Goal: Task Accomplishment & Management: Complete application form

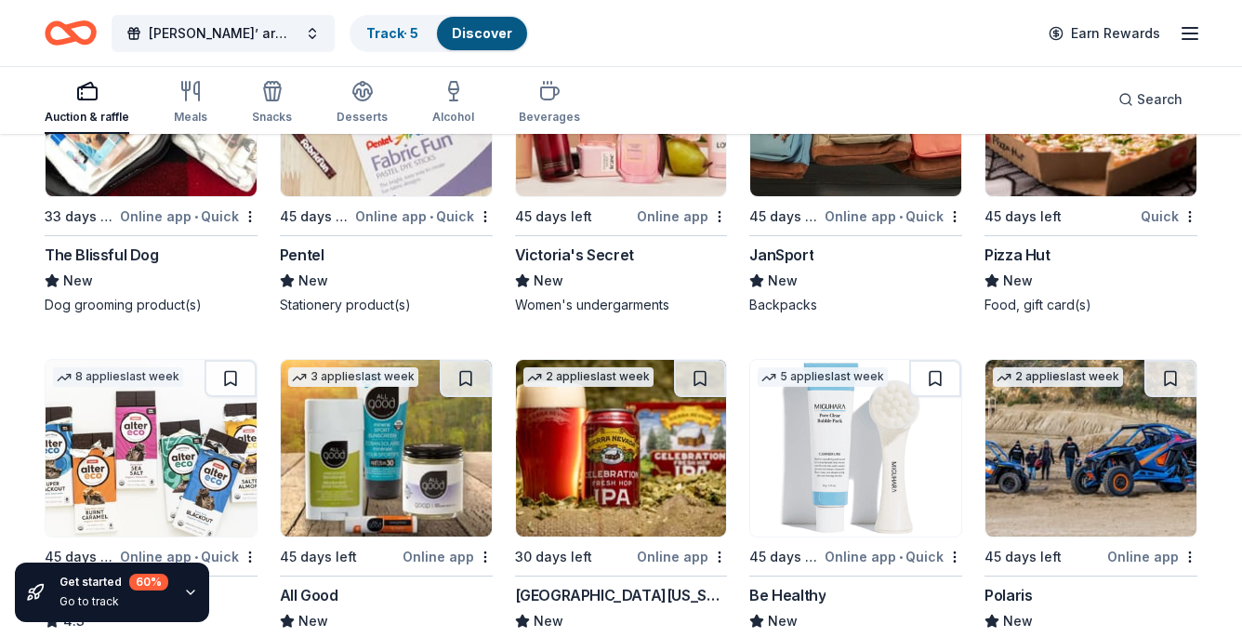
scroll to position [10750, 0]
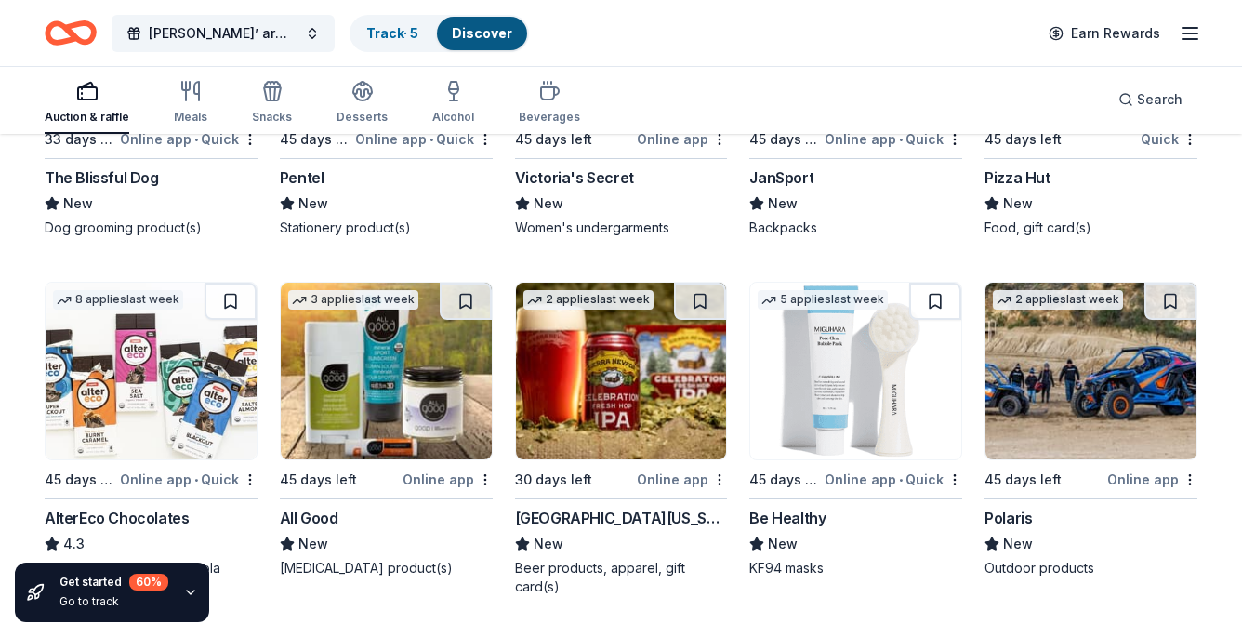
click at [1064, 404] on img at bounding box center [1090, 371] width 211 height 177
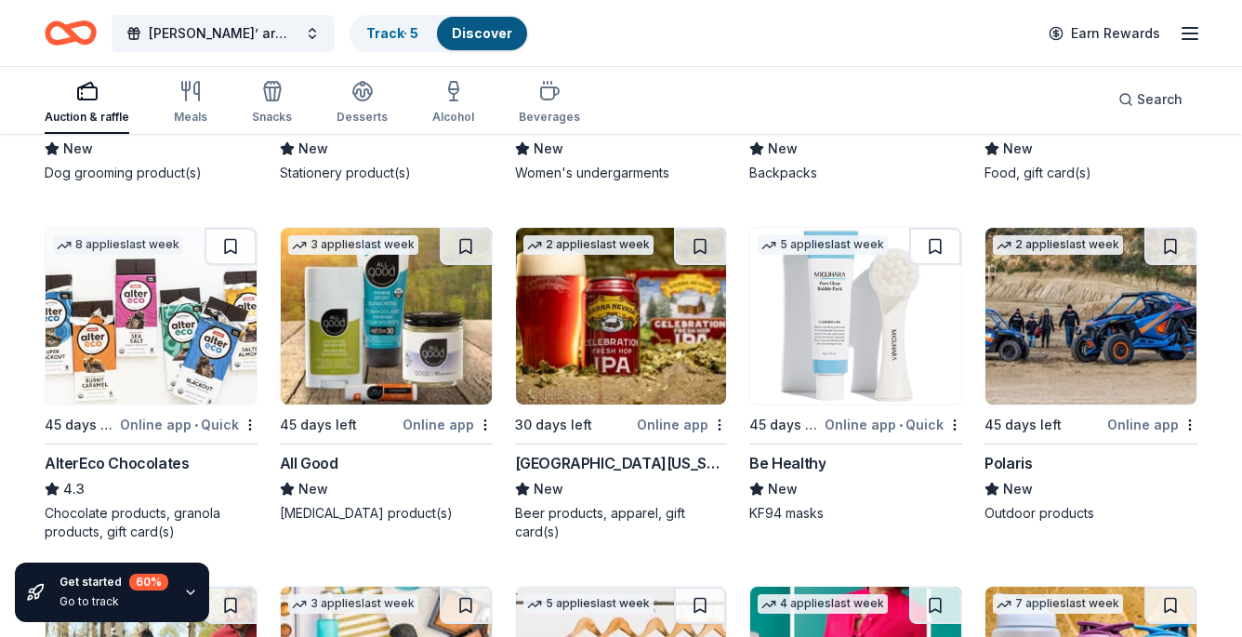
scroll to position [10749, 0]
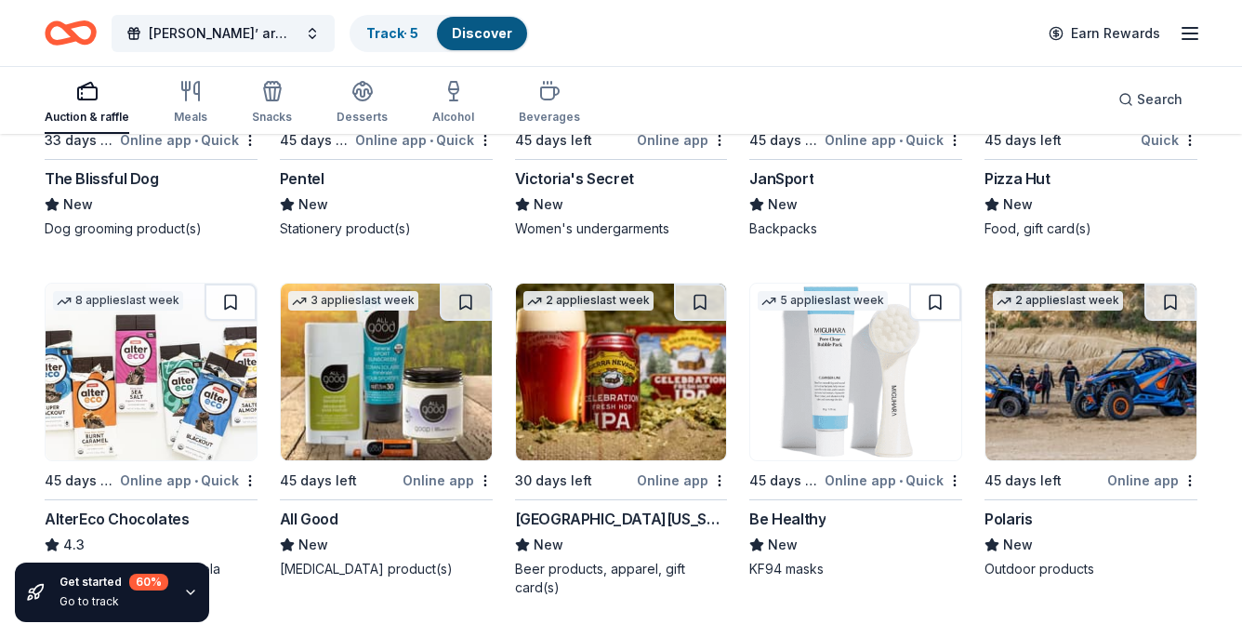
click at [1062, 416] on img at bounding box center [1090, 372] width 211 height 177
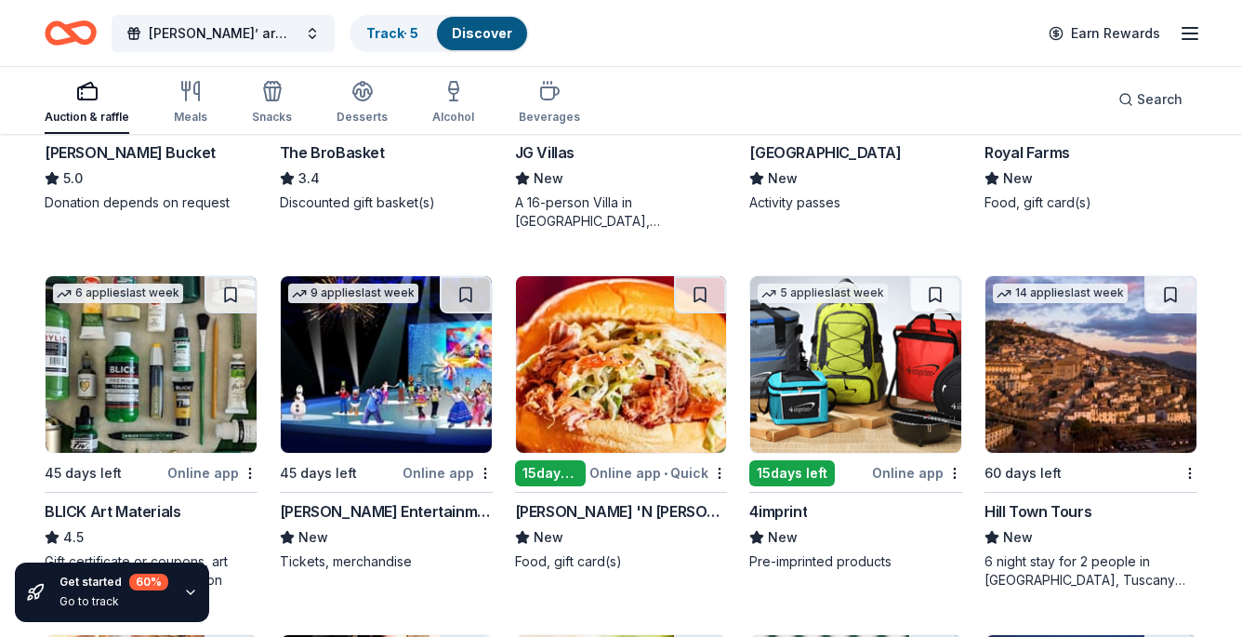
scroll to position [3657, 0]
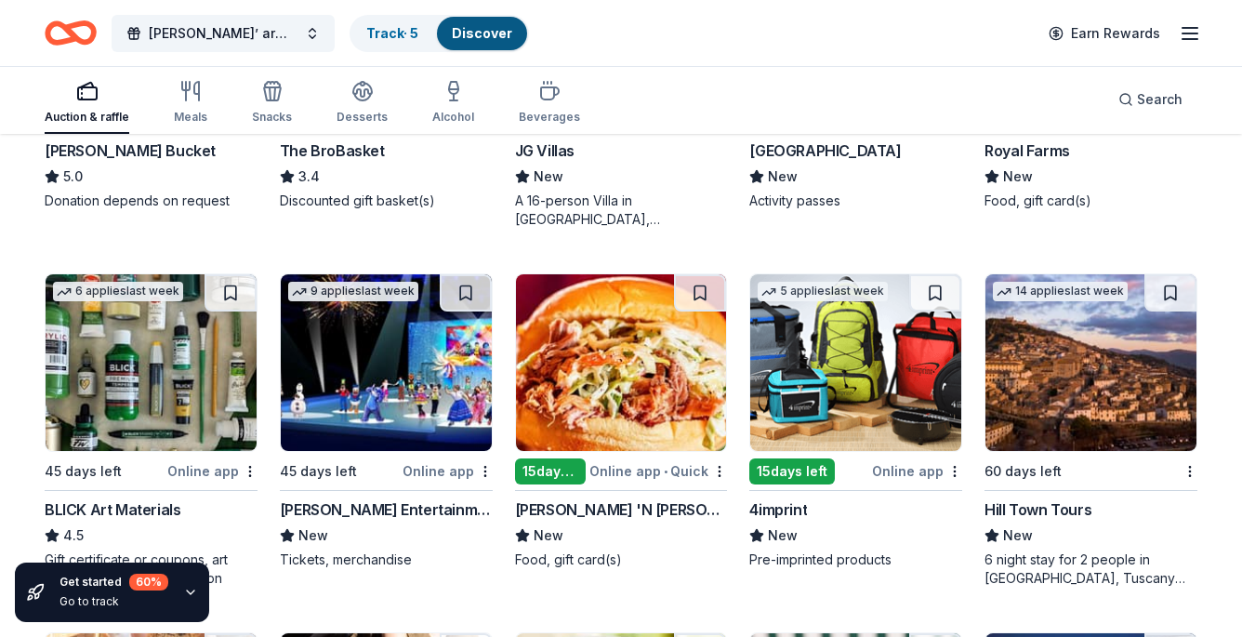
click at [1040, 379] on img at bounding box center [1090, 362] width 211 height 177
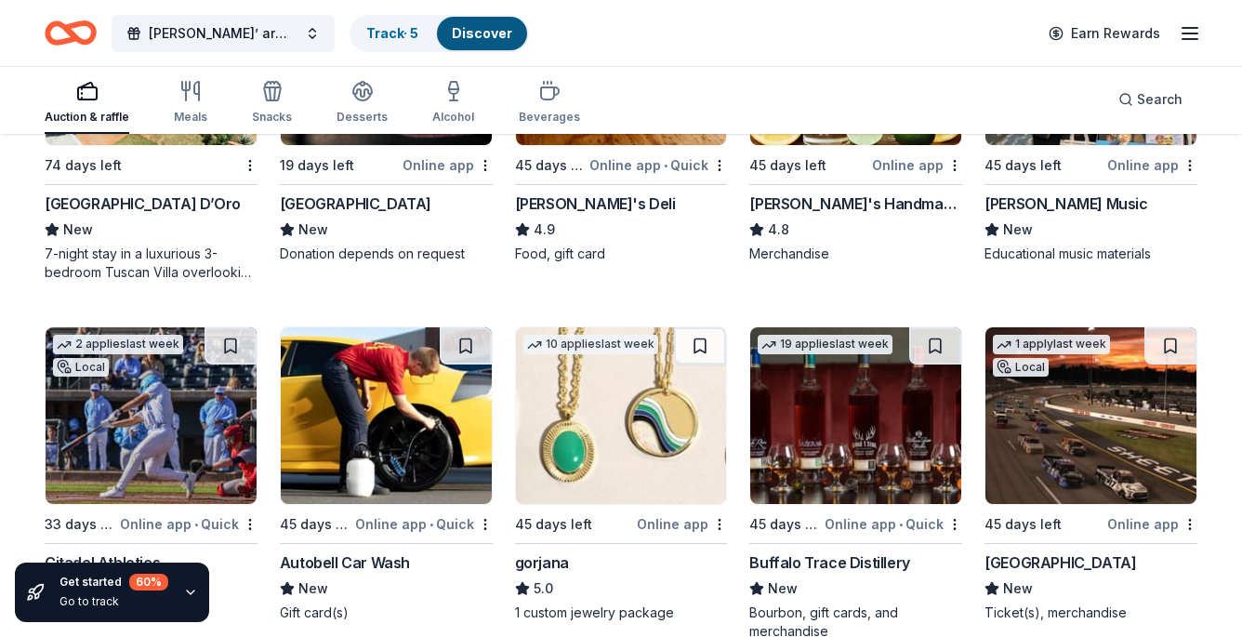
scroll to position [2918, 0]
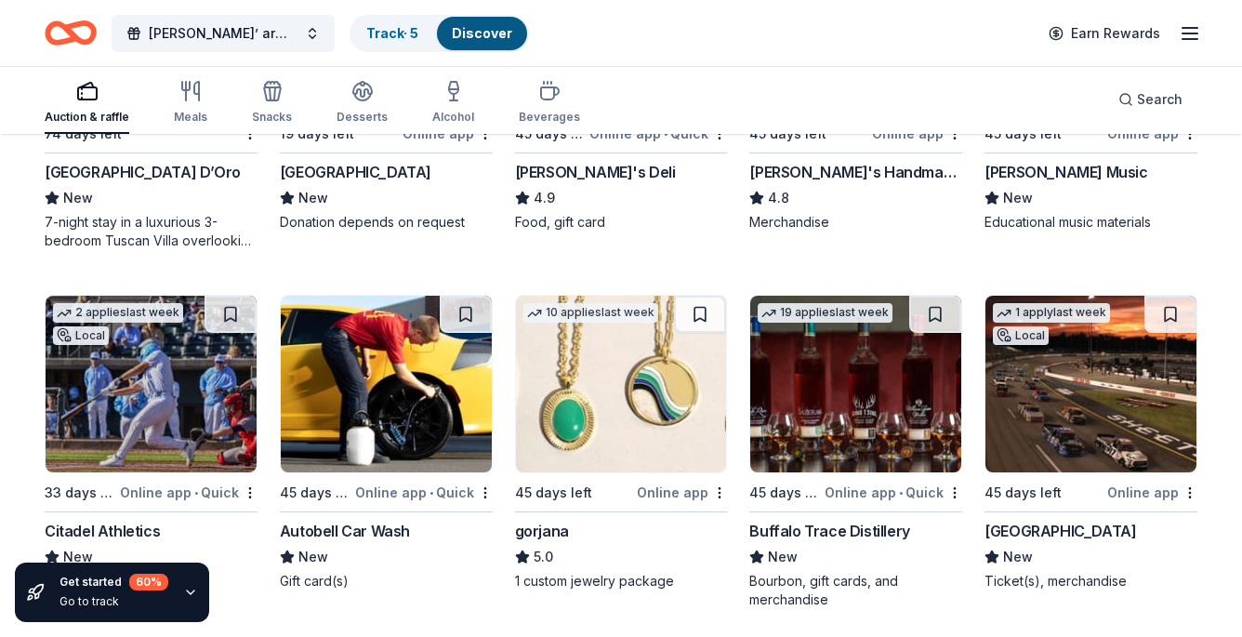
click at [826, 361] on img at bounding box center [855, 384] width 211 height 177
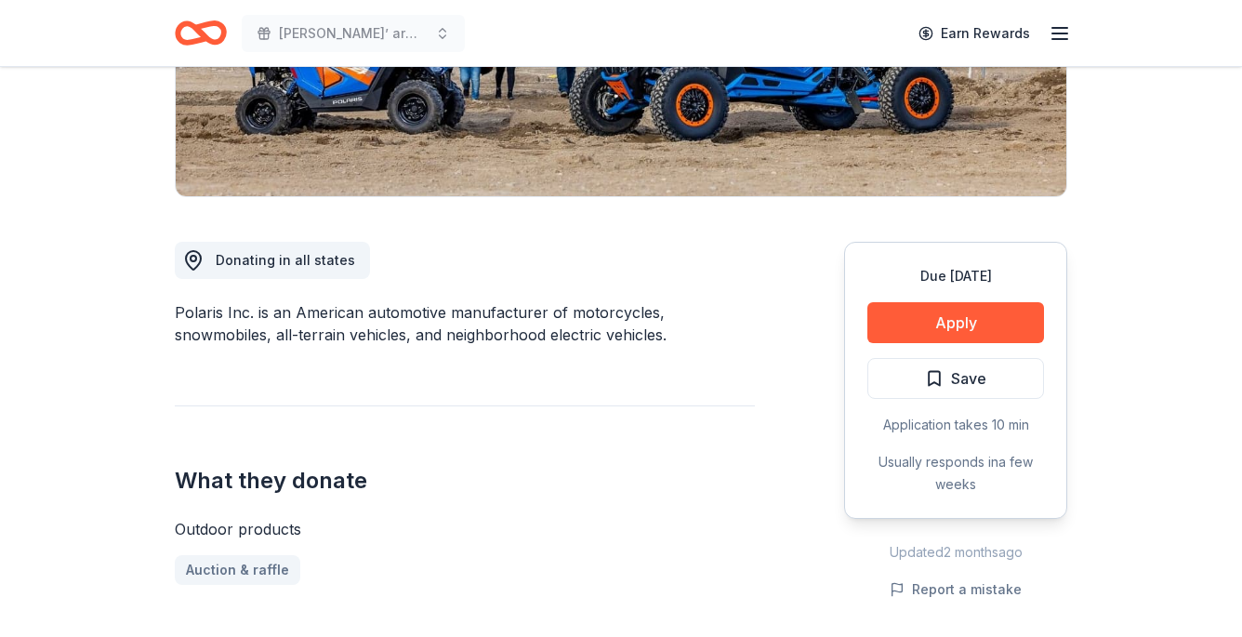
scroll to position [363, 0]
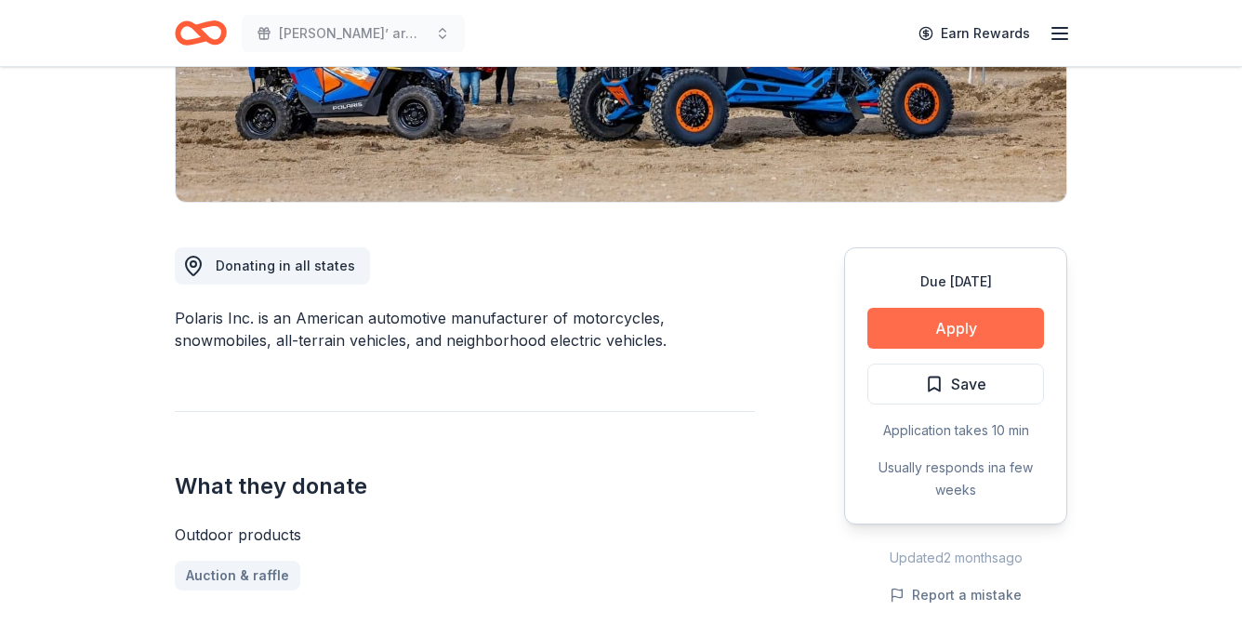
click at [913, 322] on button "Apply" at bounding box center [955, 328] width 177 height 41
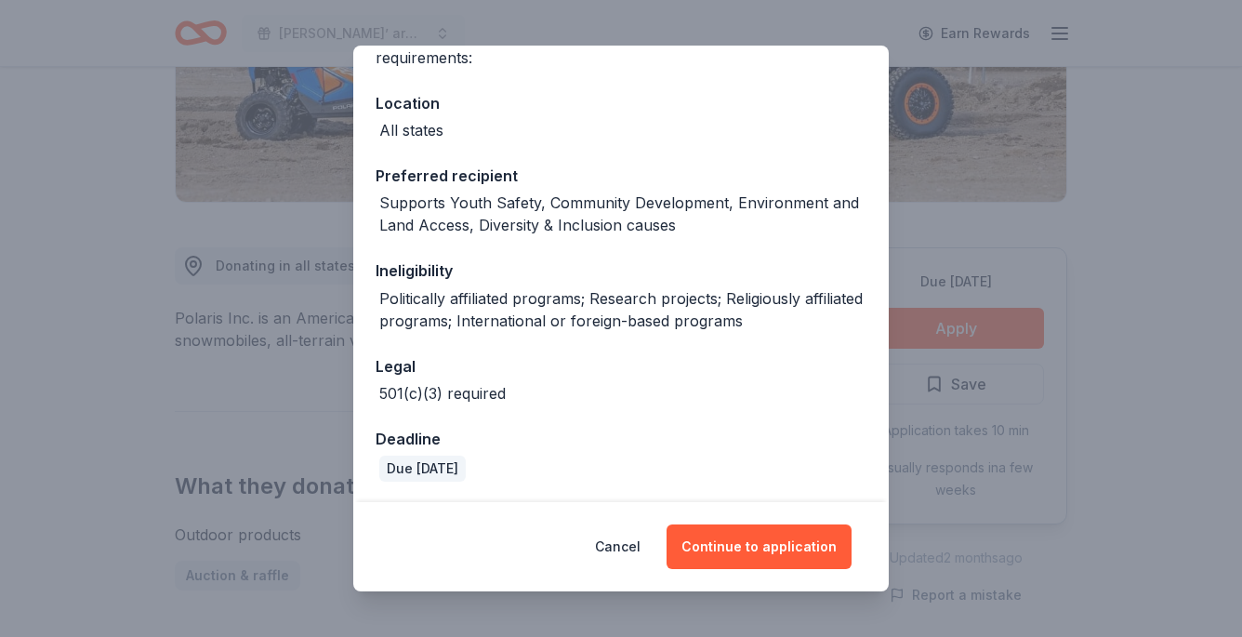
scroll to position [178, 0]
click at [763, 547] on button "Continue to application" at bounding box center [758, 546] width 185 height 45
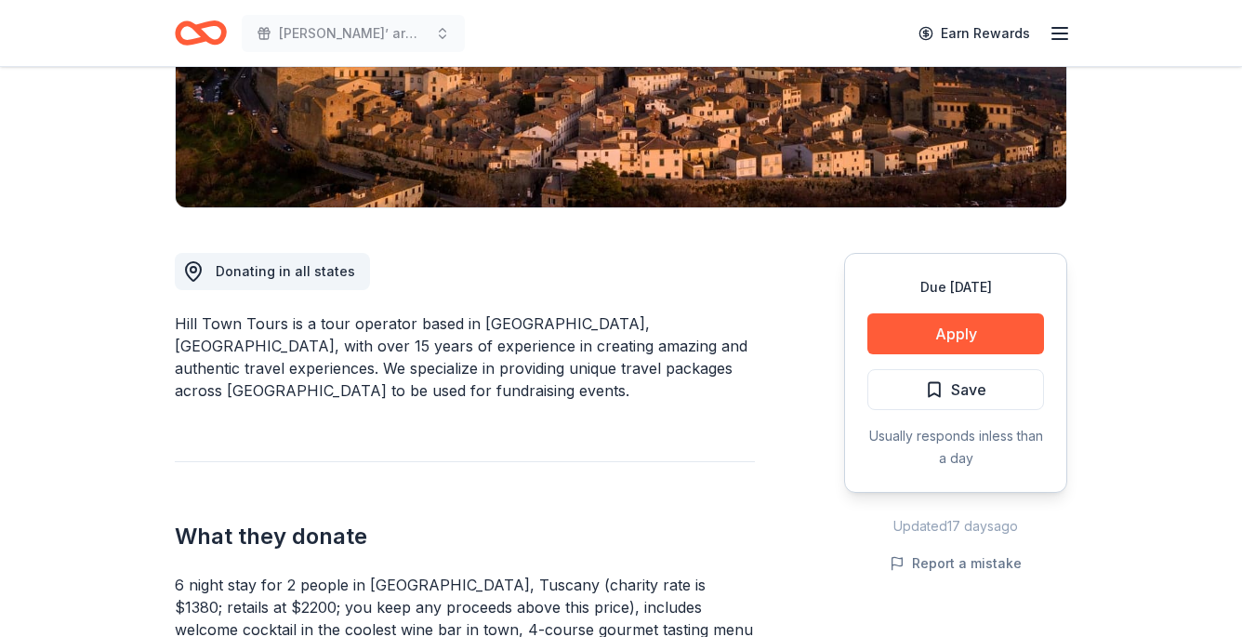
scroll to position [135, 0]
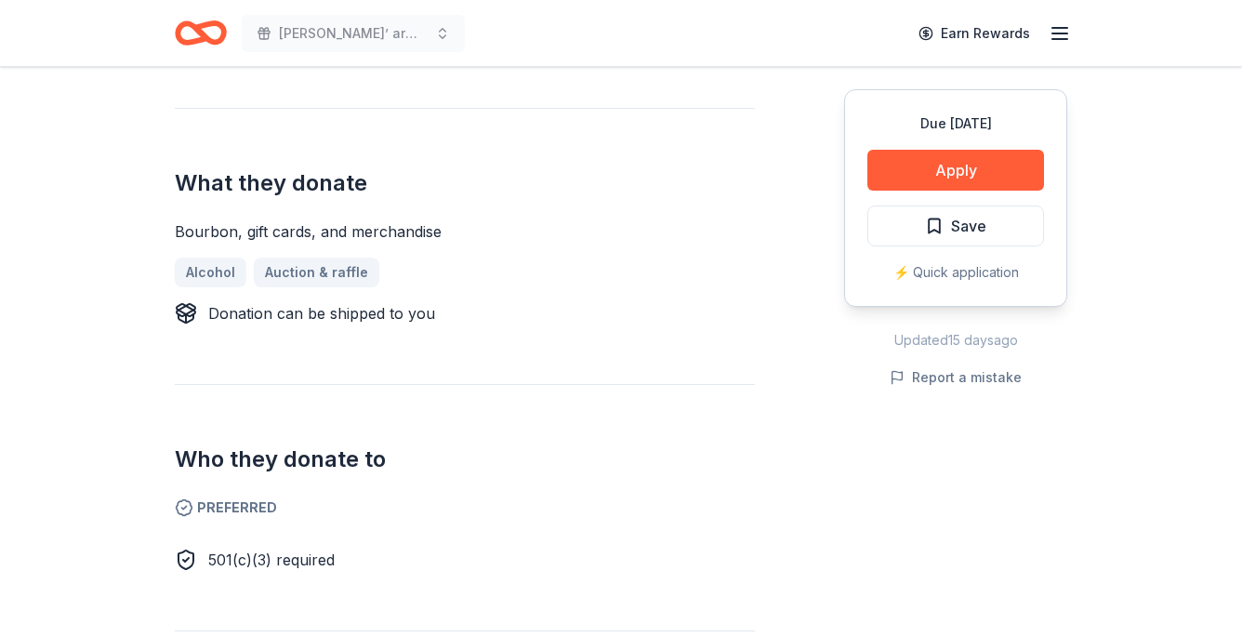
scroll to position [631, 0]
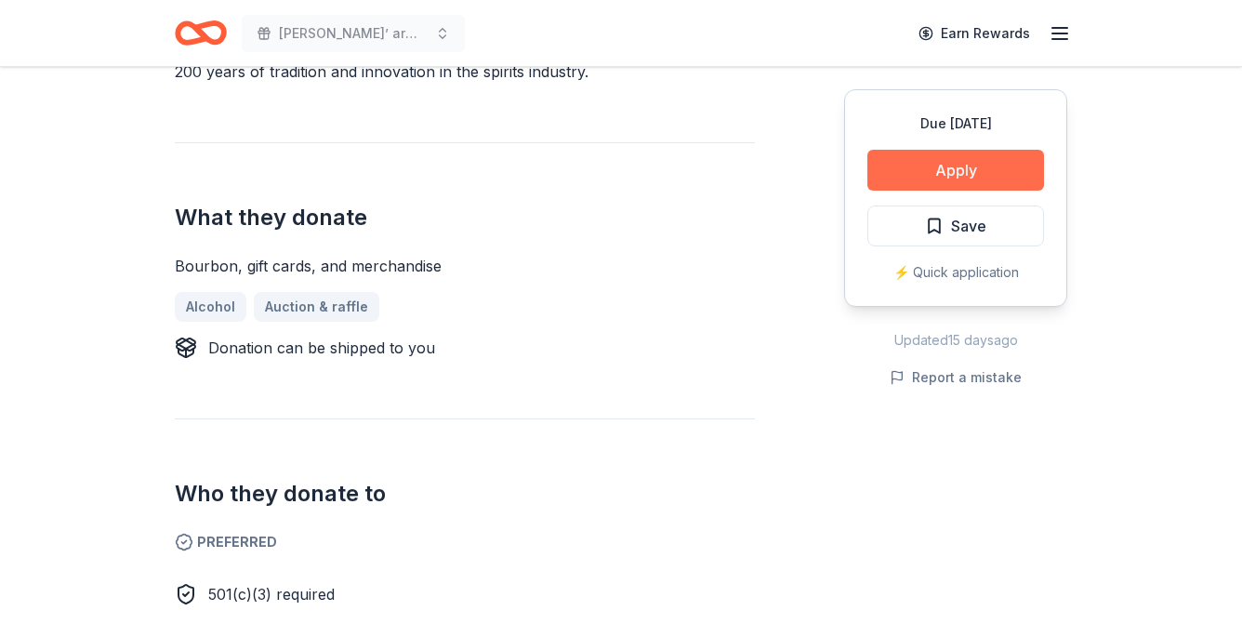
click at [917, 159] on button "Apply" at bounding box center [955, 170] width 177 height 41
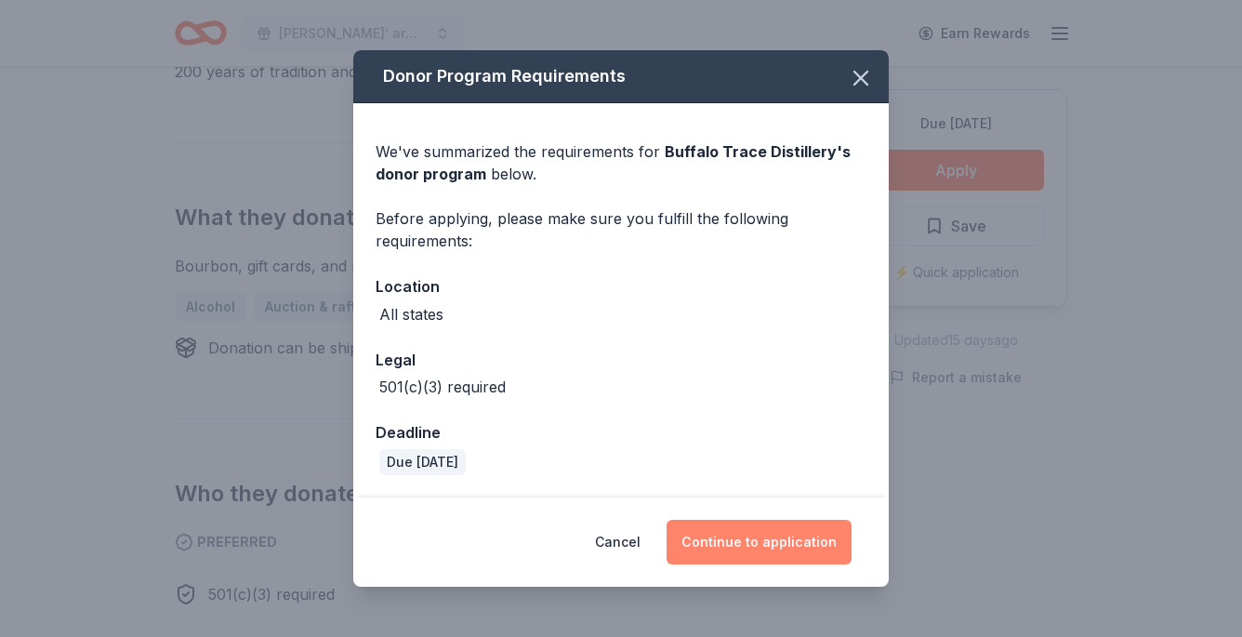
click at [743, 543] on button "Continue to application" at bounding box center [758, 542] width 185 height 45
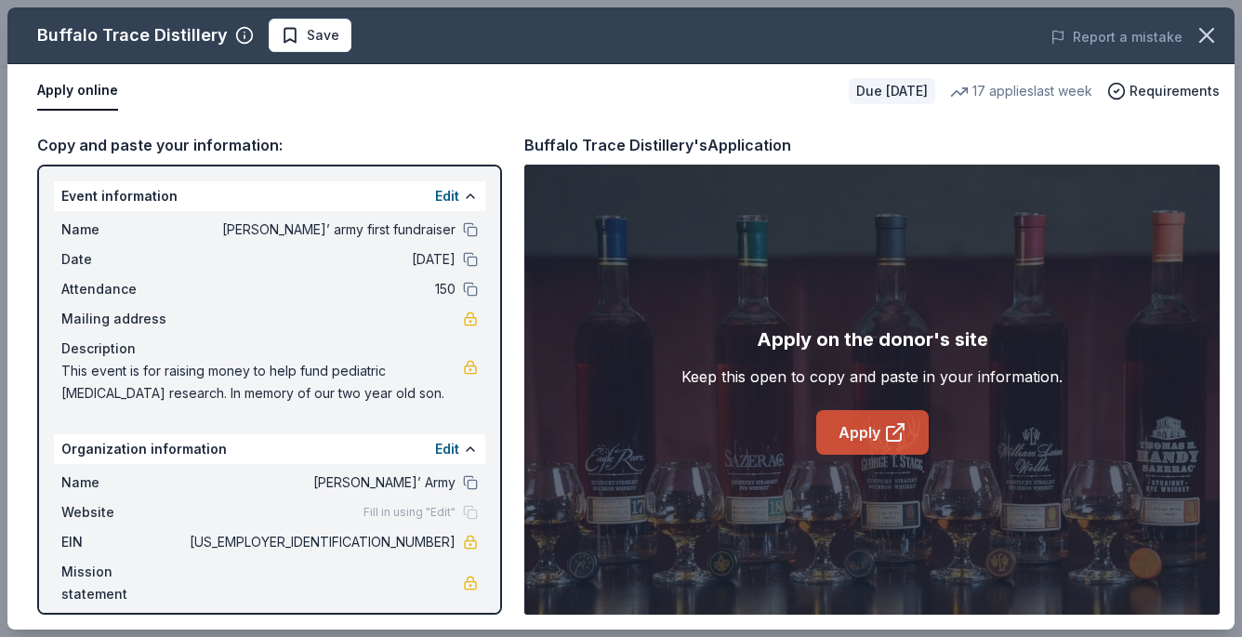
click at [858, 436] on link "Apply" at bounding box center [872, 432] width 112 height 45
